Goal: Task Accomplishment & Management: Use online tool/utility

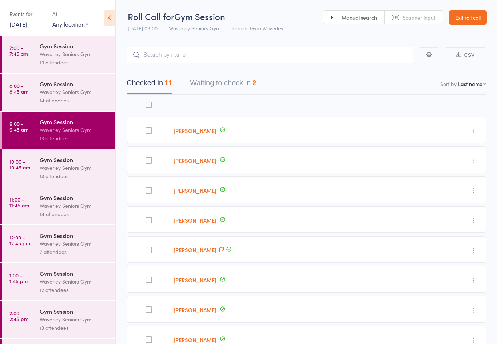
click at [219, 84] on button "Waiting to check in 2" at bounding box center [223, 84] width 66 height 19
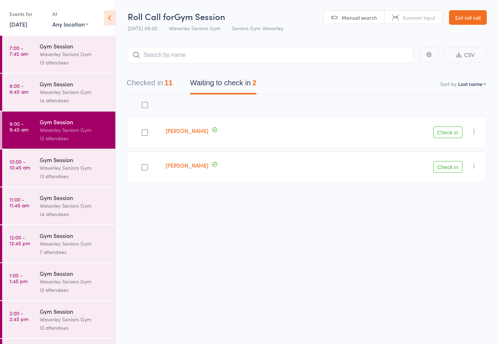
click at [33, 172] on link "10:00 - 10:45 am Gym Session Waverley Seniors Gym 13 attendees" at bounding box center [58, 167] width 113 height 37
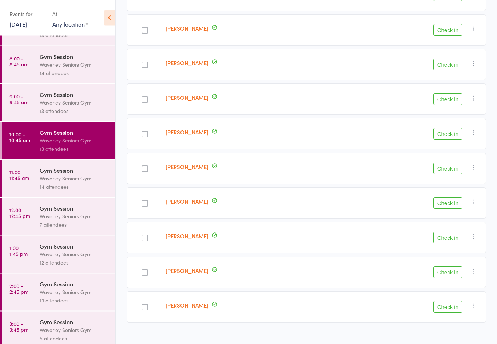
scroll to position [27, 0]
click at [59, 229] on div "7 attendees" at bounding box center [75, 225] width 70 height 8
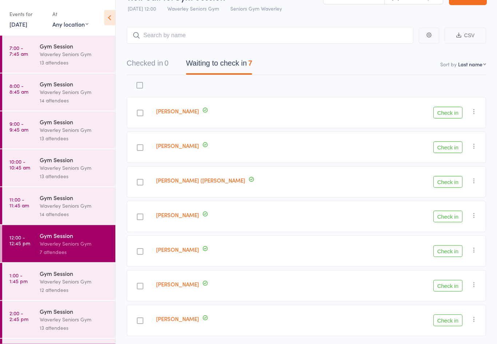
scroll to position [33, 0]
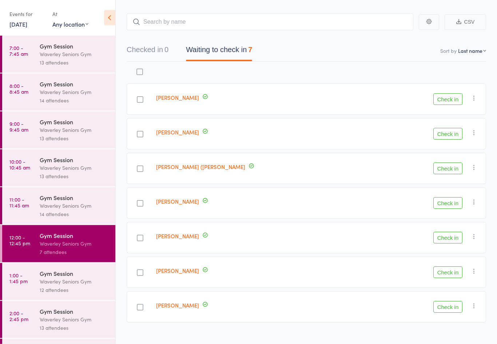
click at [70, 209] on div "Waverley Seniors Gym" at bounding box center [75, 205] width 70 height 8
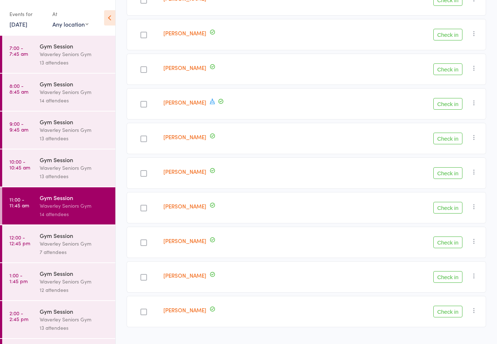
scroll to position [270, 0]
click at [72, 172] on div "Waverley Seniors Gym" at bounding box center [75, 167] width 70 height 8
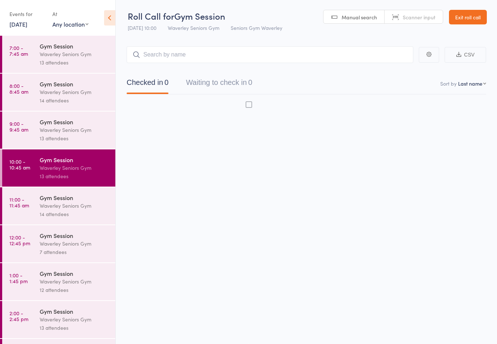
click at [61, 130] on div "Waverley Seniors Gym" at bounding box center [75, 130] width 70 height 8
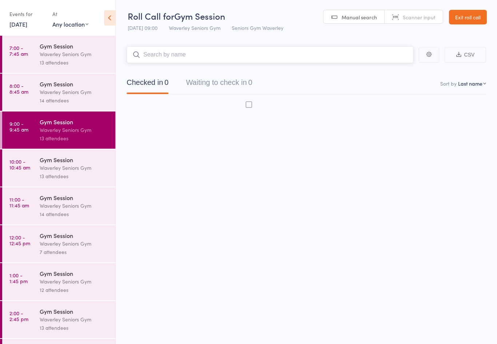
scroll to position [5, 0]
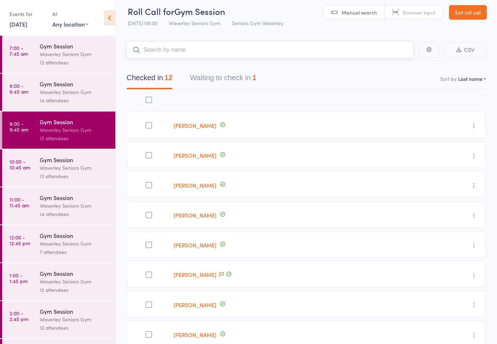
click at [220, 71] on button "Waiting to check in 1" at bounding box center [223, 79] width 66 height 19
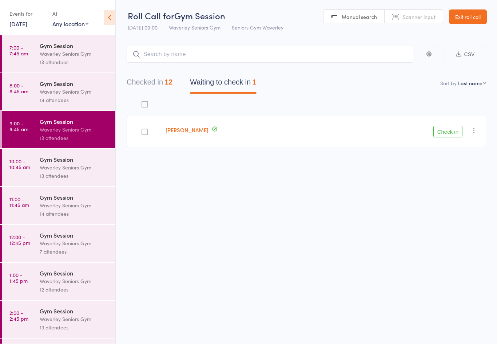
click at [455, 126] on button "Check in" at bounding box center [447, 132] width 29 height 12
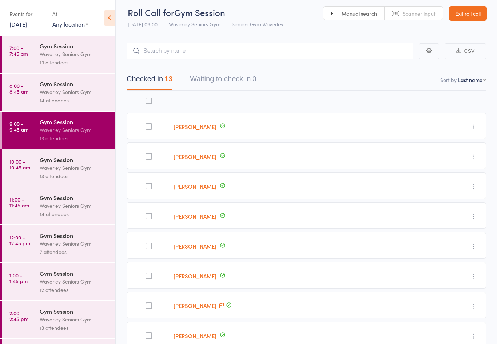
scroll to position [0, 0]
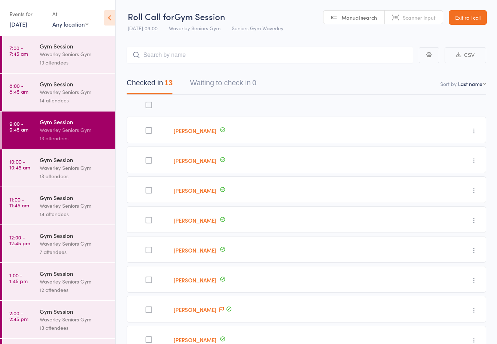
click at [55, 172] on div "Waverley Seniors Gym" at bounding box center [75, 167] width 70 height 8
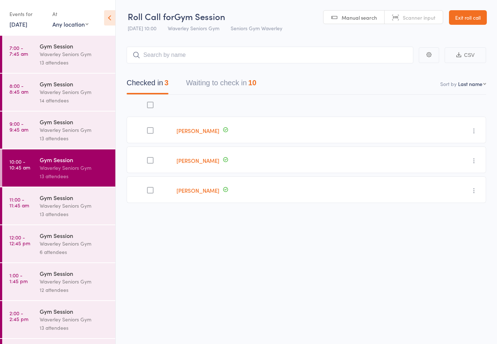
click at [154, 188] on div at bounding box center [150, 190] width 7 height 7
click at [148, 188] on input "checkbox" at bounding box center [148, 188] width 0 height 0
click at [172, 61] on input "search" at bounding box center [270, 55] width 287 height 17
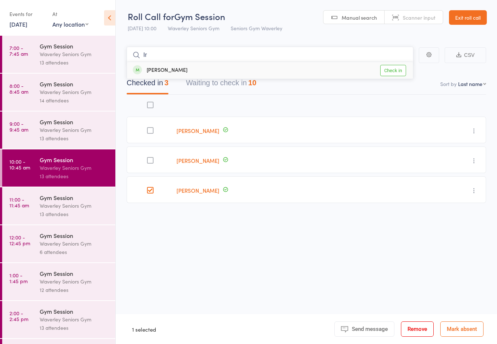
type input "Ir"
click at [398, 70] on link "Check in" at bounding box center [393, 70] width 26 height 11
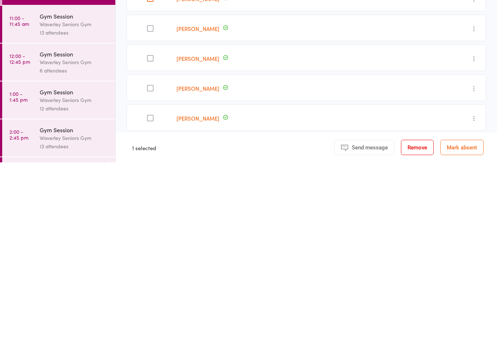
scroll to position [10, 0]
click at [472, 235] on button "button" at bounding box center [474, 239] width 9 height 9
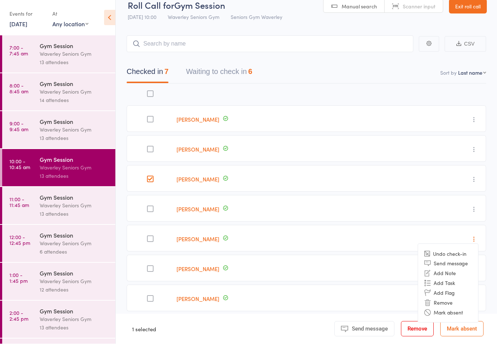
click at [152, 239] on div at bounding box center [150, 238] width 7 height 7
click at [148, 237] on input "checkbox" at bounding box center [148, 237] width 0 height 0
